Goal: Information Seeking & Learning: Learn about a topic

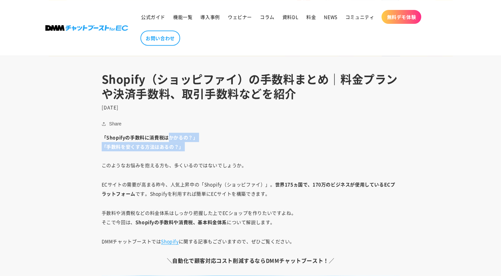
click at [193, 153] on p "「Shopifyの手数料に消費税はかかるの？」 「手数料を安くする方法はあるの？」 このようなお悩みを抱える方も、多くいるのではないでしょうか。" at bounding box center [251, 151] width 298 height 37
click at [155, 165] on p "「Shopifyの手数料に消費税はかかるの？」 「手数料を安くする方法はあるの？」 このようなお悩みを抱える方も、多くいるのではないでしょうか。" at bounding box center [251, 151] width 298 height 37
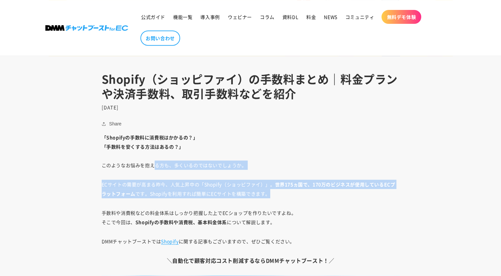
drag, startPoint x: 154, startPoint y: 166, endPoint x: 285, endPoint y: 191, distance: 133.4
click at [285, 191] on p "ECサイトの需要が高まる昨今、人気上昇中の「Shopify（ショッピファイ）」。 世界175ヵ国で、170万のビジネスが使用しているECプラットフォーム です…" at bounding box center [251, 189] width 298 height 19
click at [280, 191] on p "ECサイトの需要が高まる昨今、人気上昇中の「Shopify（ショッピファイ）」。 世界175ヵ国で、170万のビジネスが使用しているECプラットフォーム です…" at bounding box center [251, 189] width 298 height 19
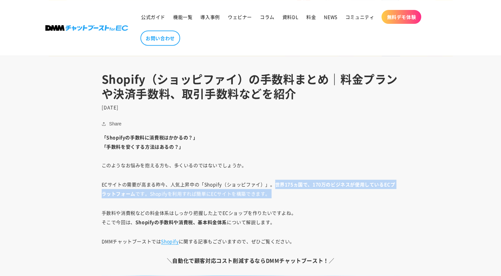
drag, startPoint x: 280, startPoint y: 191, endPoint x: 278, endPoint y: 183, distance: 8.5
click at [278, 183] on p "ECサイトの需要が高まる昨今、人気上昇中の「Shopify（ショッピファイ）」。 世界175ヵ国で、170万のビジネスが使用しているECプラットフォーム です…" at bounding box center [251, 189] width 298 height 19
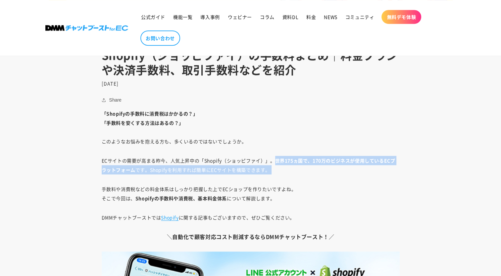
scroll to position [319, 0]
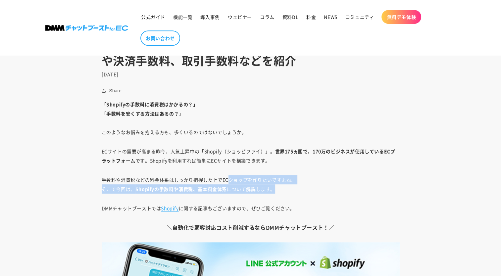
drag, startPoint x: 231, startPoint y: 176, endPoint x: 277, endPoint y: 186, distance: 47.4
click at [277, 186] on p "手数料や消費税などの料金体系はしっかり把握した上でECショップを作りたいですよね。 そこで今回は、 Shopifyの手数料や消費税、基本料金体系 について解説…" at bounding box center [251, 184] width 298 height 19
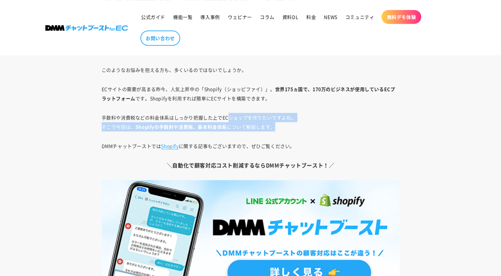
scroll to position [385, 0]
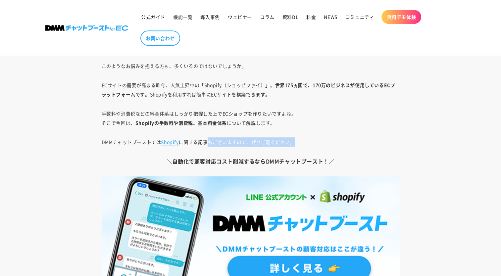
drag, startPoint x: 207, startPoint y: 138, endPoint x: 298, endPoint y: 142, distance: 90.9
click at [298, 142] on p "DMMチャットブーストでは Shopify に関する記事もございますので、ぜひご覧ください。" at bounding box center [251, 141] width 298 height 9
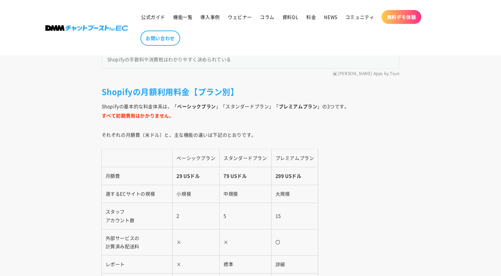
scroll to position [849, 0]
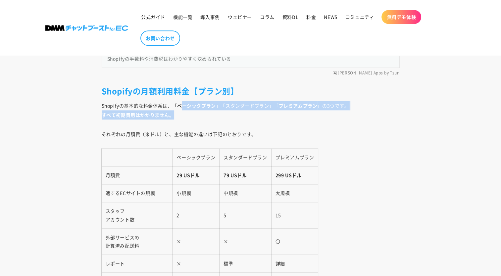
drag, startPoint x: 181, startPoint y: 103, endPoint x: 182, endPoint y: 114, distance: 11.0
click at [182, 114] on p "Shopifyの基本的な料金体系は、「 ベーシックプラン 」「スタンダードプラン」「 プレミアムプラン 」の3つです。 すべて初期費用はかかりません。" at bounding box center [251, 110] width 298 height 19
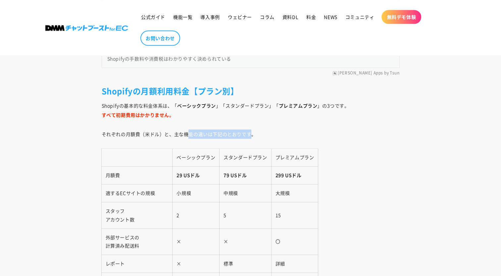
drag, startPoint x: 191, startPoint y: 136, endPoint x: 251, endPoint y: 134, distance: 60.3
click at [250, 134] on p "それぞれの月額費（米ドル）と、主な機能の違いは下記のとおりです。" at bounding box center [251, 134] width 298 height 9
click at [251, 134] on p "それぞれの月額費（米ドル）と、主な機能の違いは下記のとおりです。" at bounding box center [251, 134] width 298 height 9
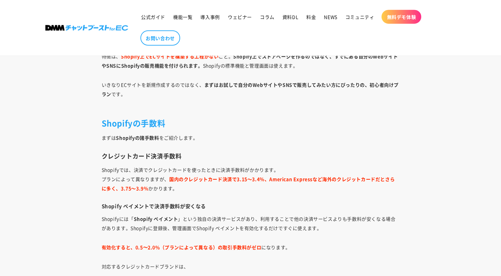
scroll to position [1610, 0]
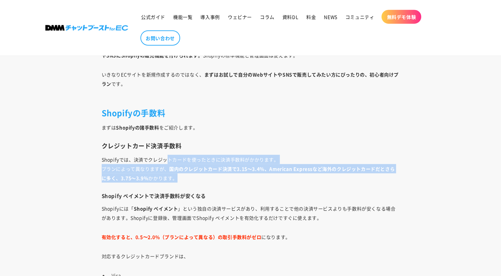
drag, startPoint x: 169, startPoint y: 157, endPoint x: 179, endPoint y: 174, distance: 19.5
click at [179, 174] on p "Shopifyでは、決済でクレジットカードを使ったときに決済手数料がかかります。 プランによって異なりますが、 国内のクレジットカード決済で3.15～3.4％…" at bounding box center [251, 169] width 298 height 28
click at [180, 176] on p "Shopifyでは、決済でクレジットカードを使ったときに決済手数料がかかります。 プランによって異なりますが、 国内のクレジットカード決済で3.15～3.4％…" at bounding box center [251, 169] width 298 height 28
drag, startPoint x: 180, startPoint y: 176, endPoint x: 172, endPoint y: 158, distance: 19.3
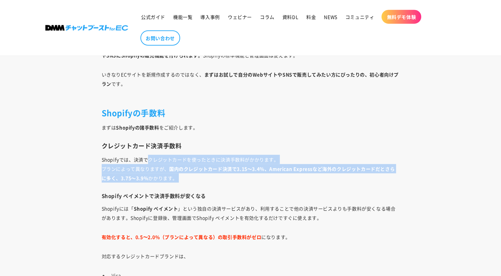
click at [172, 158] on p "Shopifyでは、決済でクレジットカードを使ったときに決済手数料がかかります。 プランによって異なりますが、 国内のクレジットカード決済で3.15～3.4％…" at bounding box center [251, 169] width 298 height 28
drag, startPoint x: 172, startPoint y: 158, endPoint x: 184, endPoint y: 153, distance: 13.1
click at [184, 155] on p "Shopifyでは、決済でクレジットカードを使ったときに決済手数料がかかります。 プランによって異なりますが、 国内のクレジットカード決済で3.15～3.4％…" at bounding box center [251, 169] width 298 height 28
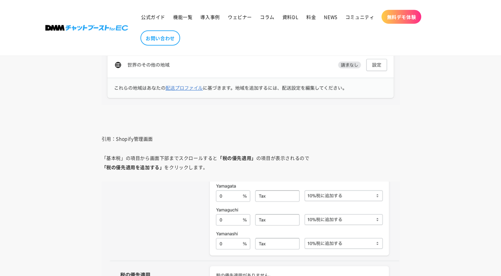
scroll to position [4306, 0]
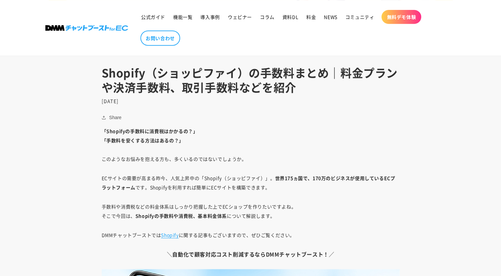
scroll to position [331, 0]
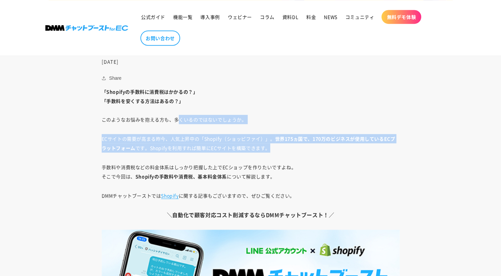
drag, startPoint x: 178, startPoint y: 120, endPoint x: 288, endPoint y: 147, distance: 113.0
click at [288, 147] on p "ECサイトの需要が高まる昨今、人気上昇中の「Shopify（ショッピファイ）」。 世界175ヵ国で、170万のビジネスが使用しているECプラットフォーム です…" at bounding box center [251, 143] width 298 height 19
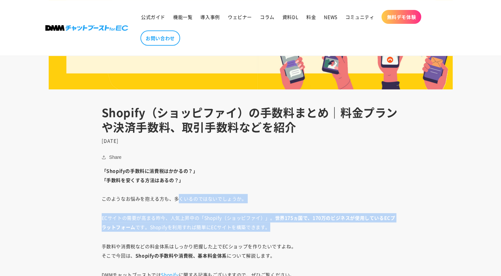
scroll to position [166, 0]
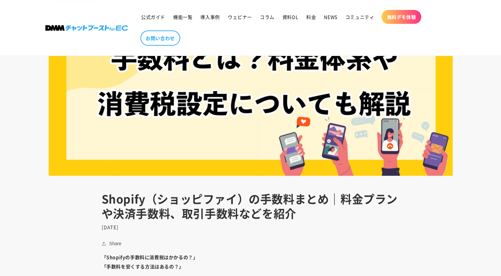
drag, startPoint x: 237, startPoint y: 140, endPoint x: 232, endPoint y: 137, distance: 5.6
